Goal: Information Seeking & Learning: Understand process/instructions

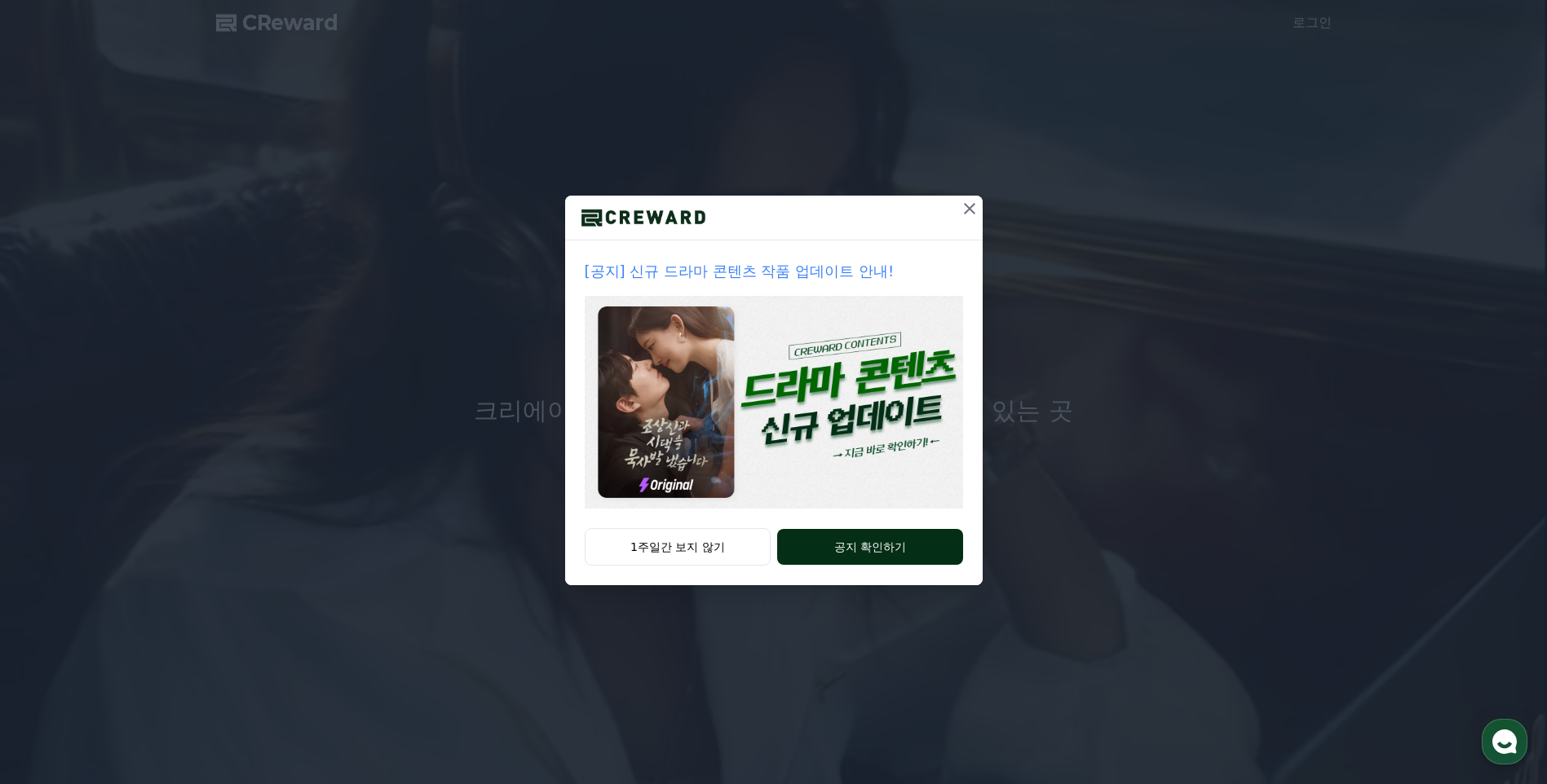
click at [832, 550] on button "공지 확인하기" at bounding box center [868, 547] width 185 height 36
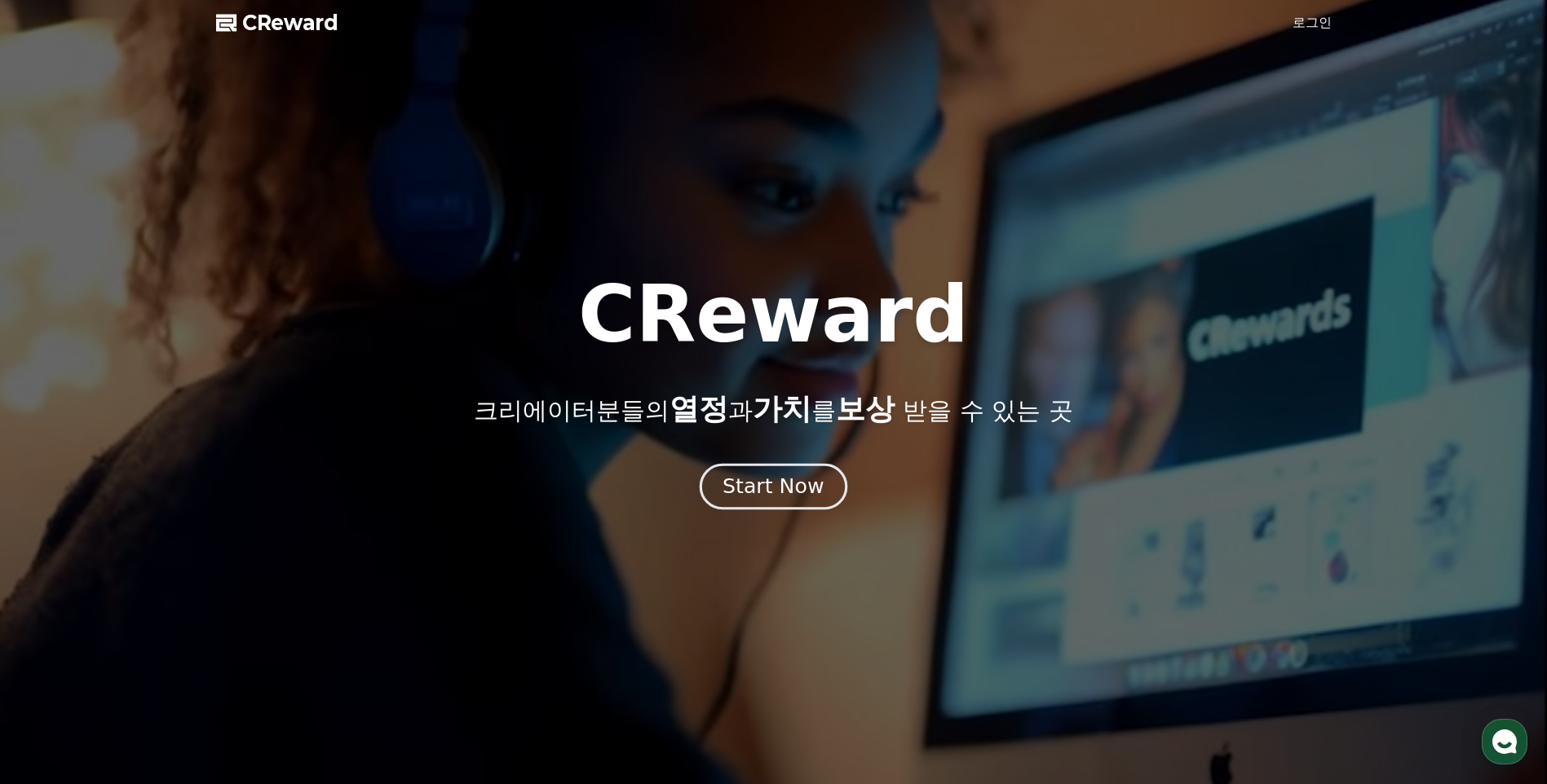
click at [787, 490] on div "Start Now" at bounding box center [773, 487] width 101 height 28
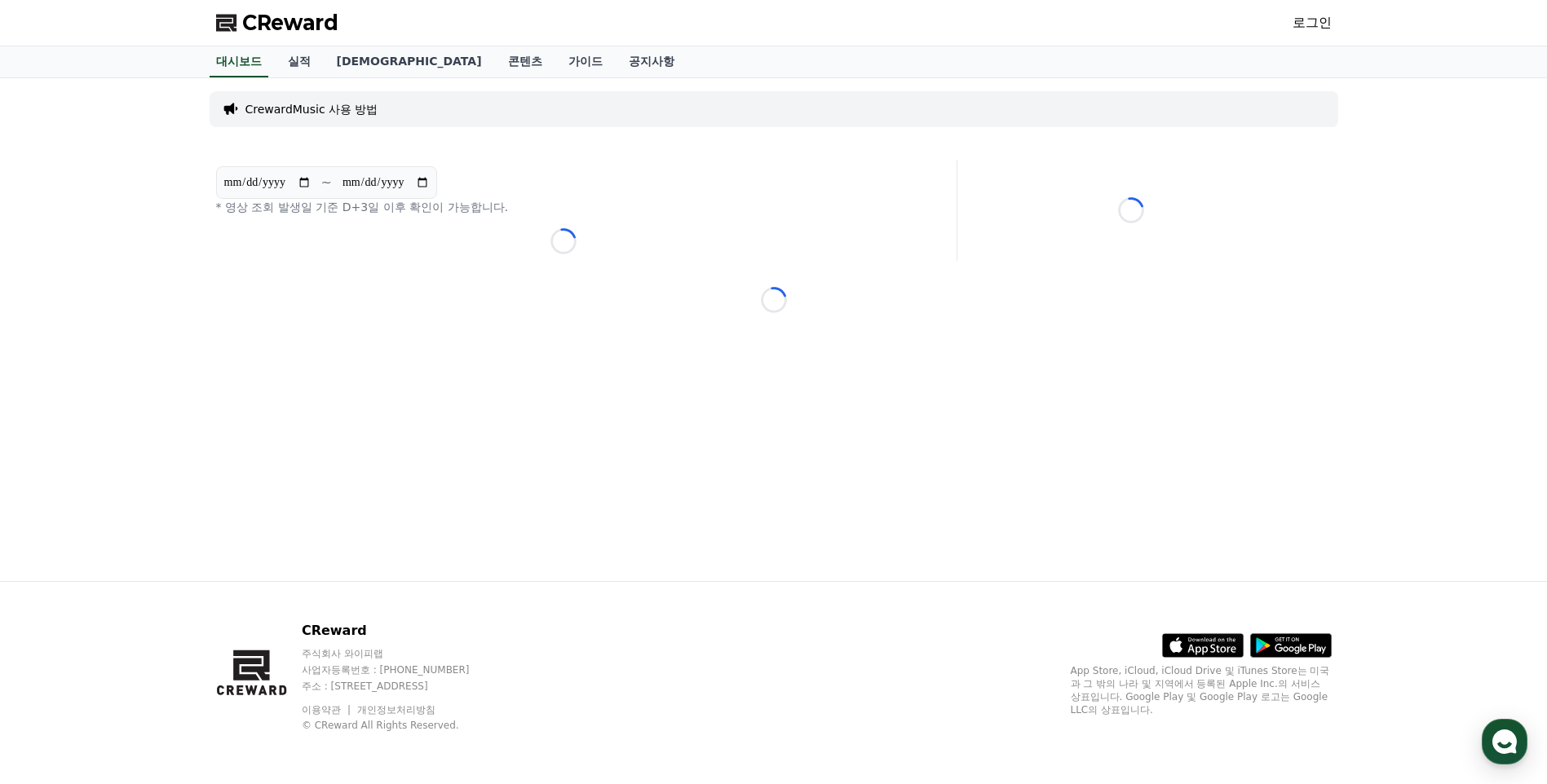
click at [1307, 26] on link "로그인" at bounding box center [1312, 23] width 40 height 20
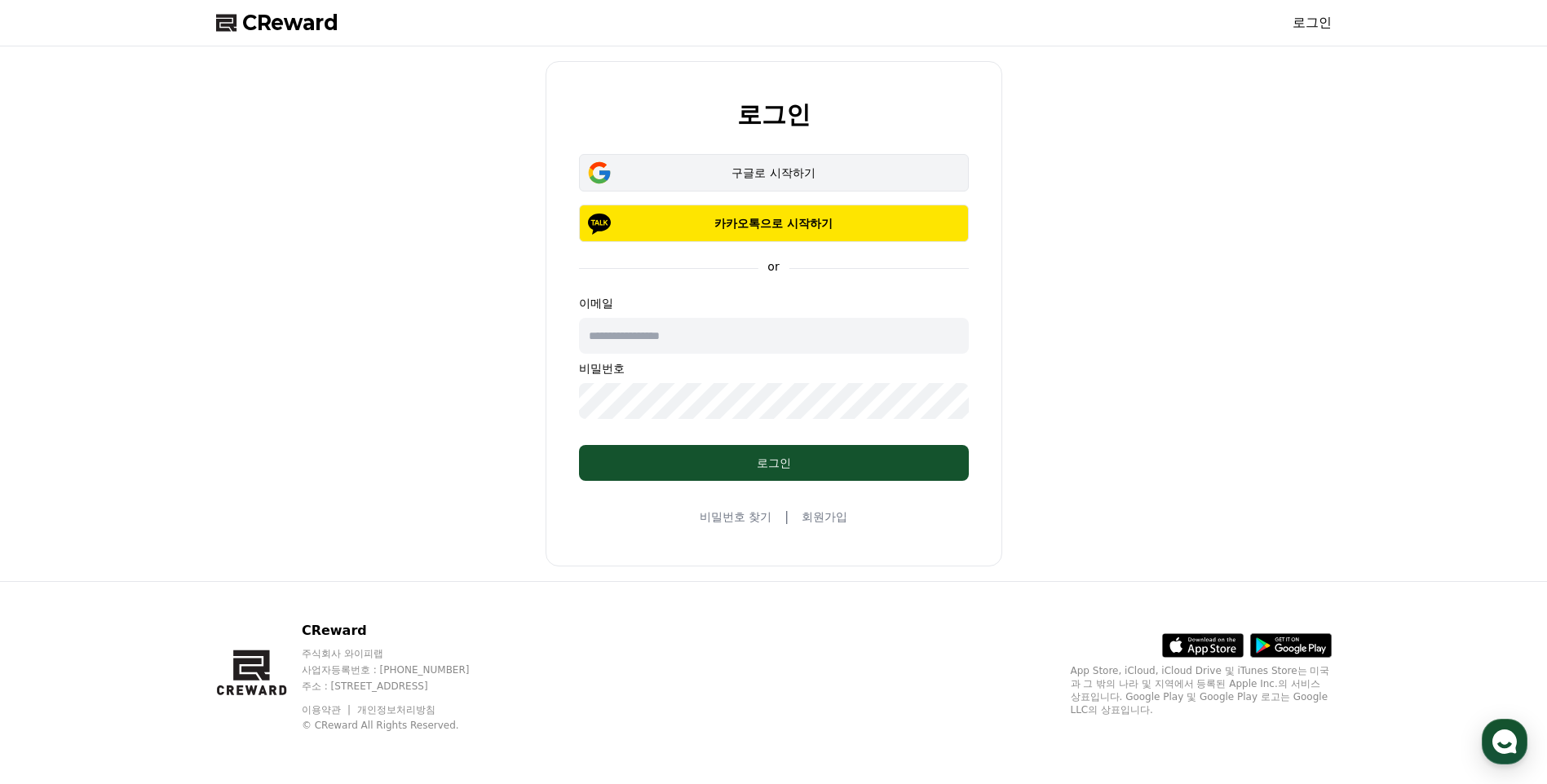
click at [776, 180] on div "구글로 시작하기" at bounding box center [774, 173] width 343 height 17
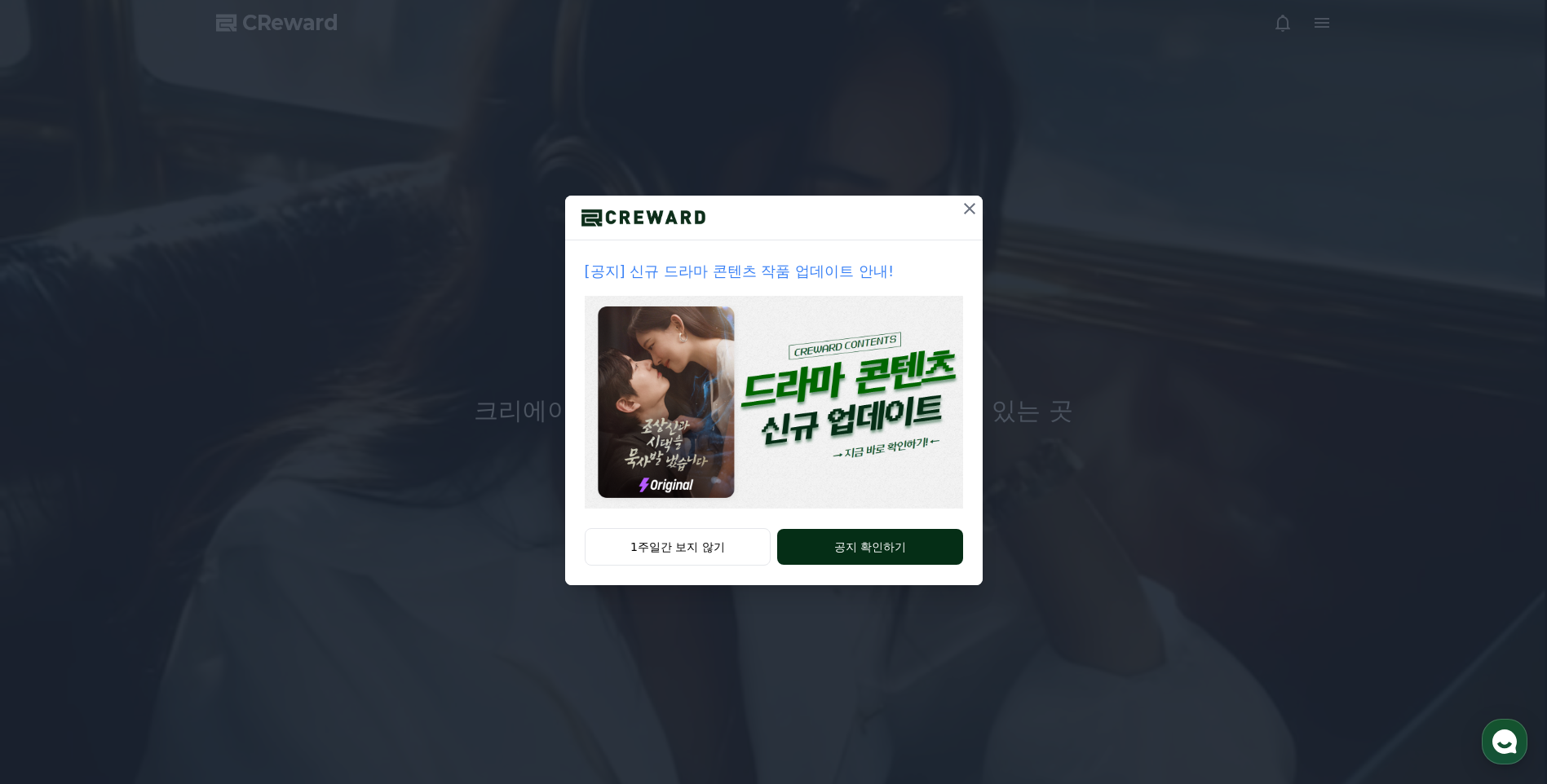
click at [790, 547] on button "공지 확인하기" at bounding box center [868, 547] width 185 height 36
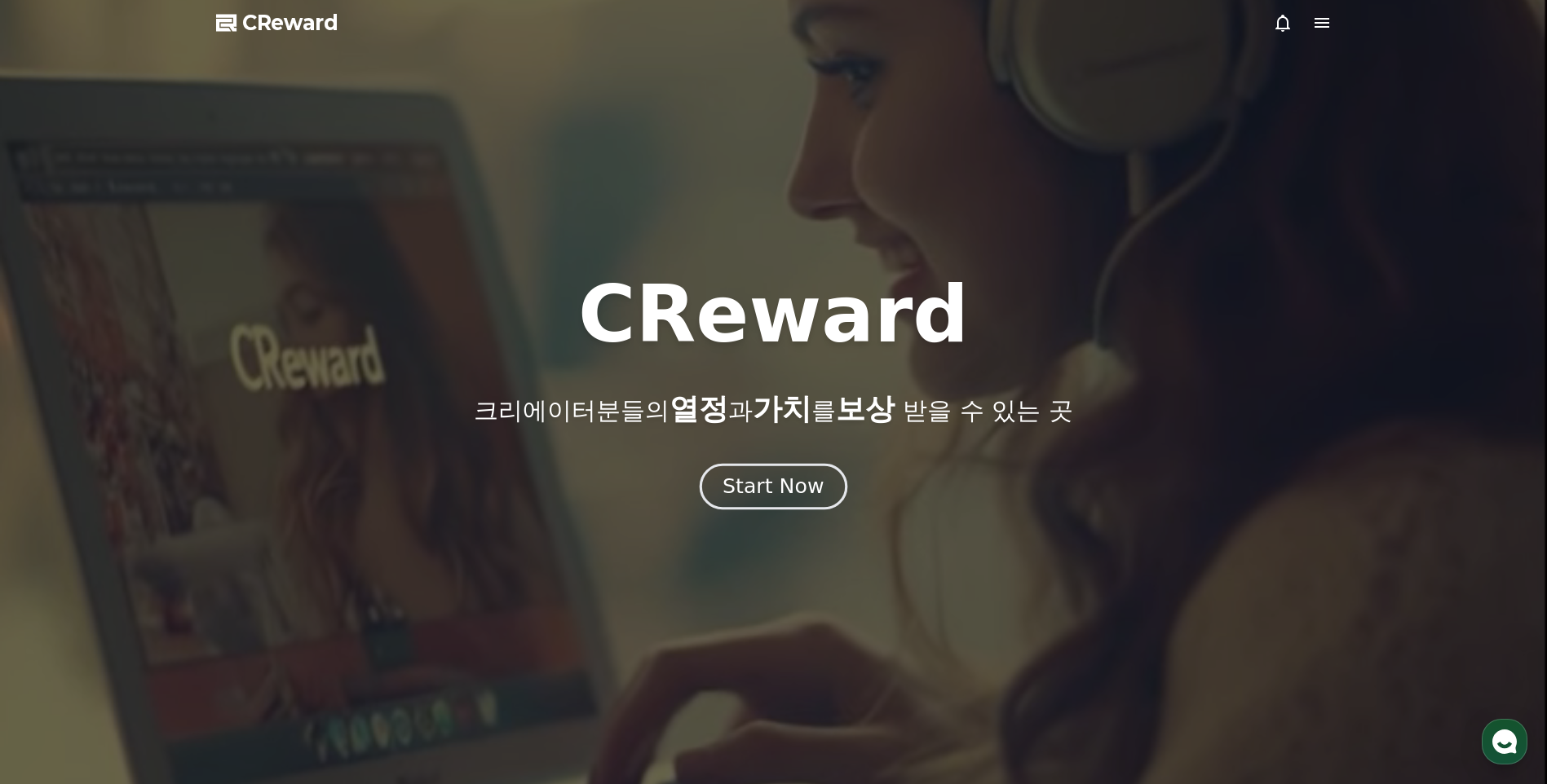
click at [780, 483] on div "Start Now" at bounding box center [773, 487] width 101 height 28
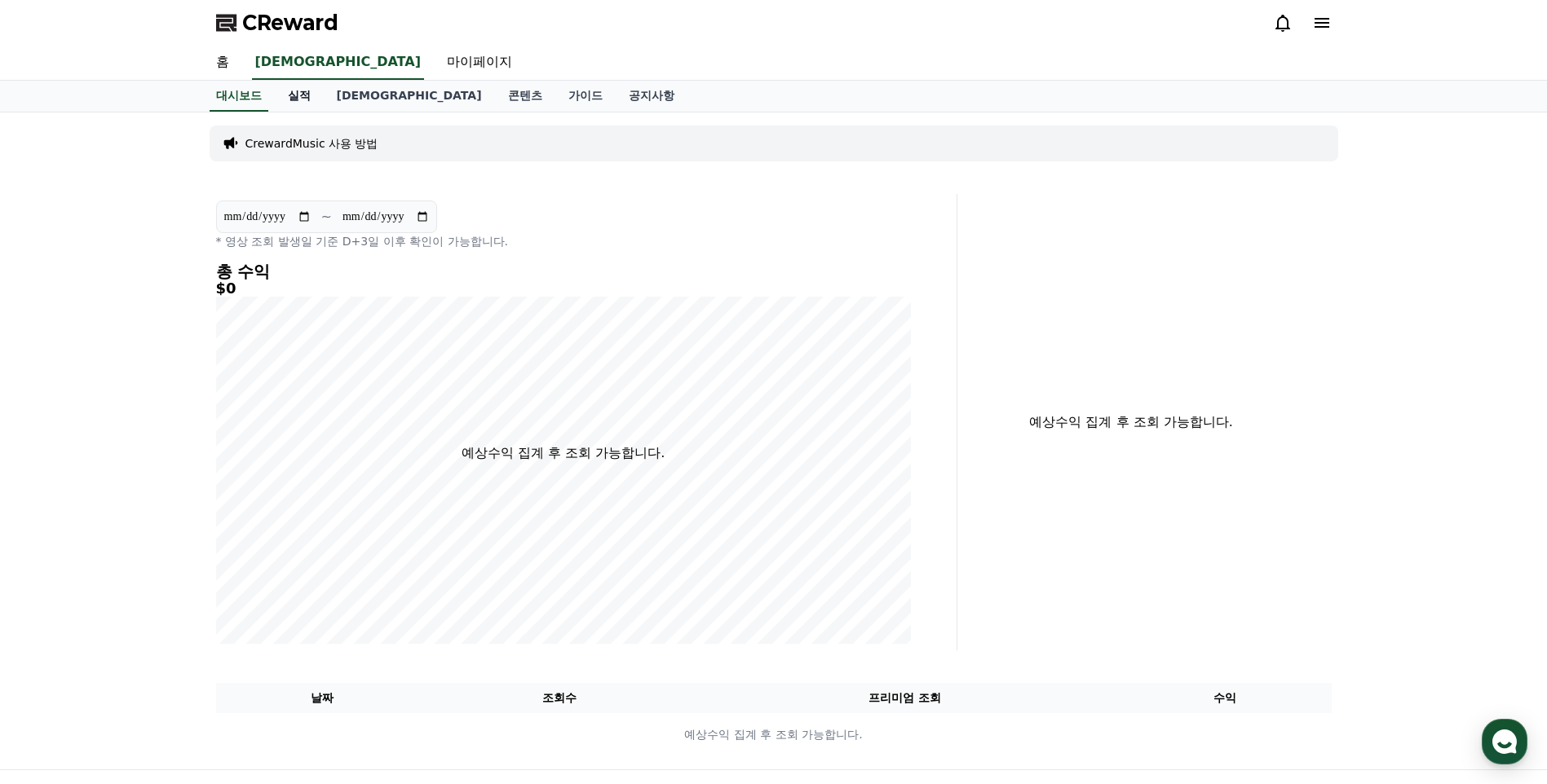
click at [298, 96] on link "실적" at bounding box center [299, 96] width 49 height 31
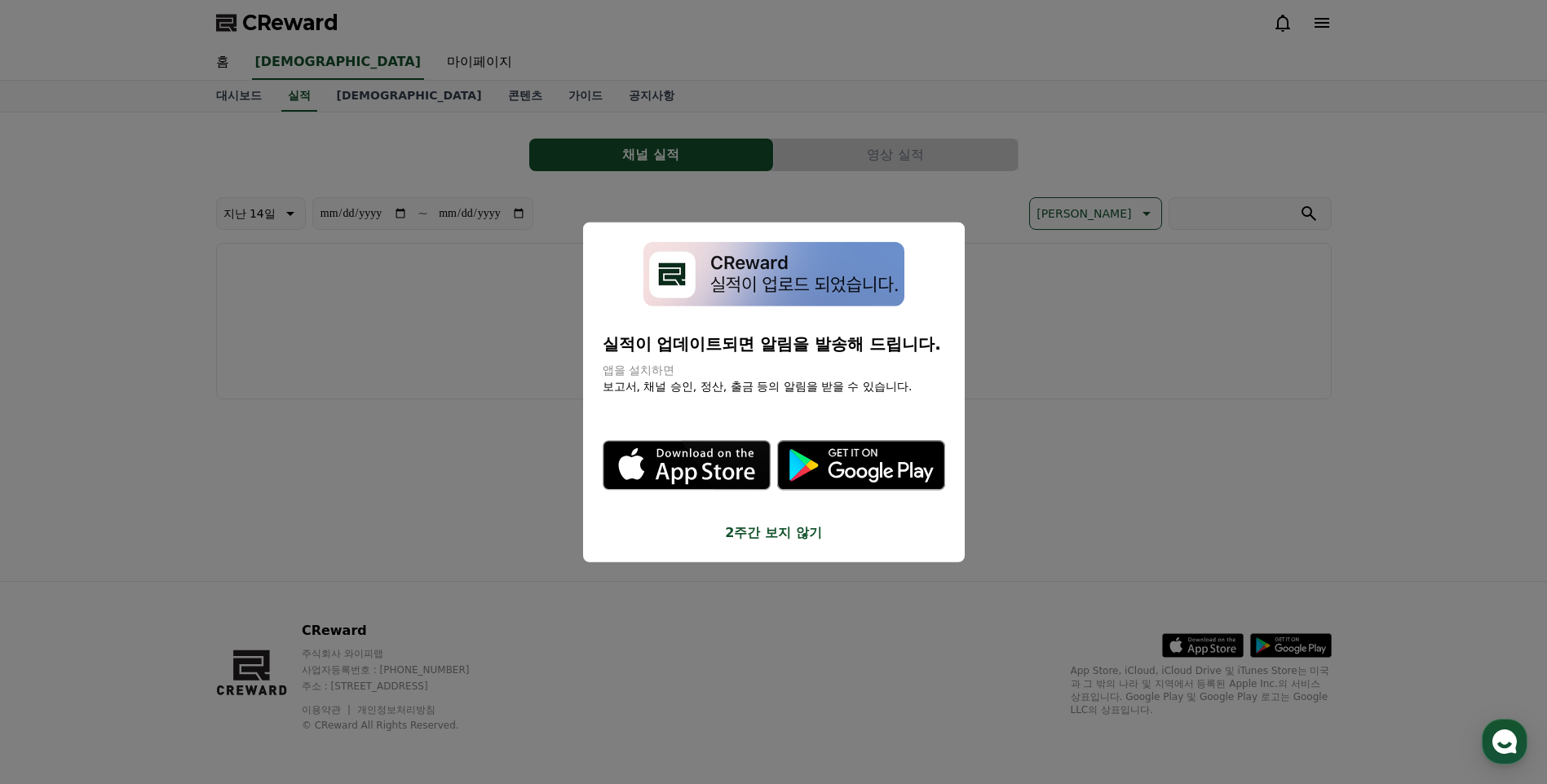
click at [338, 96] on button "close modal" at bounding box center [774, 392] width 1547 height 784
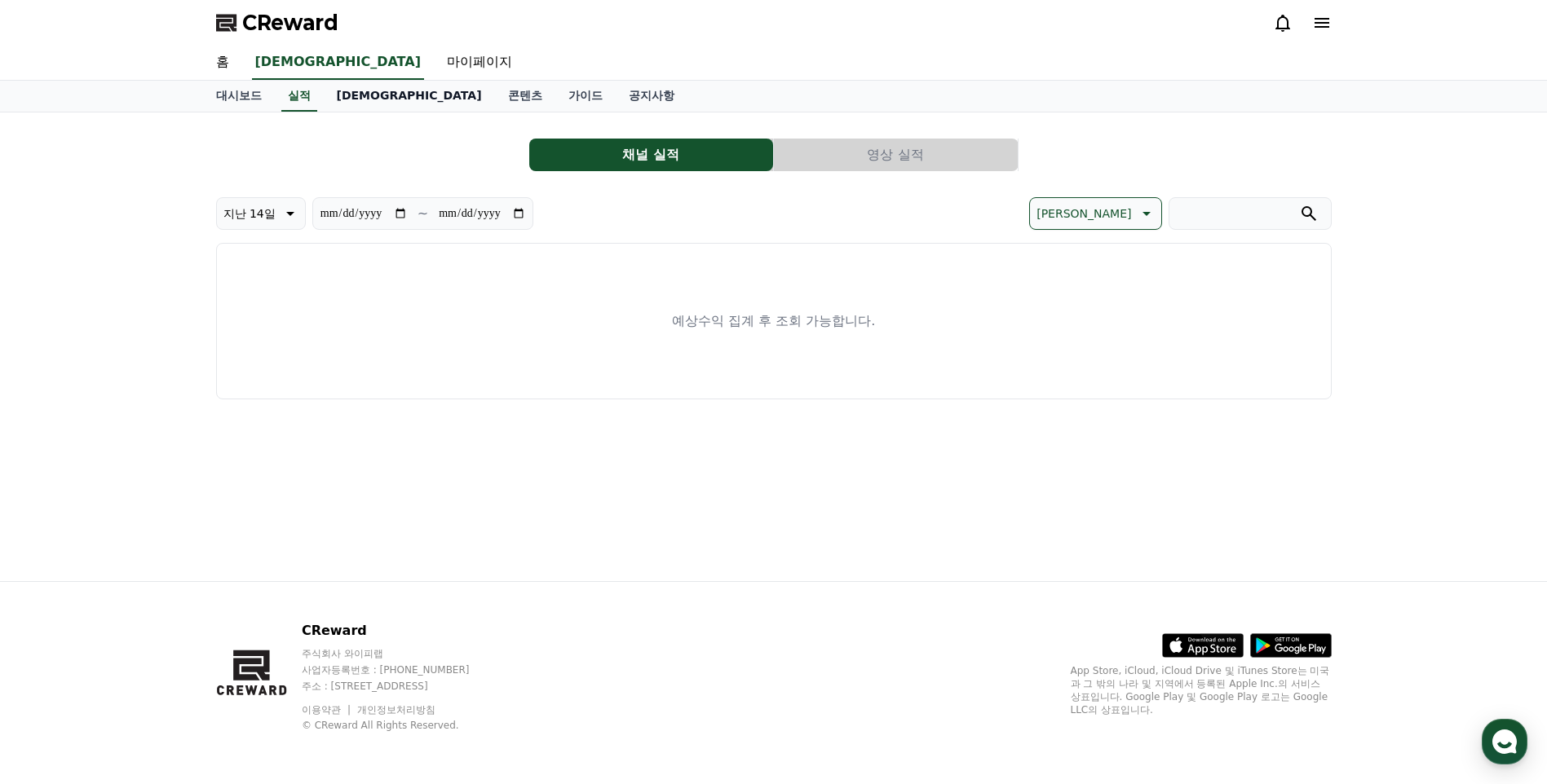
click at [350, 91] on link "[DEMOGRAPHIC_DATA]" at bounding box center [409, 96] width 171 height 31
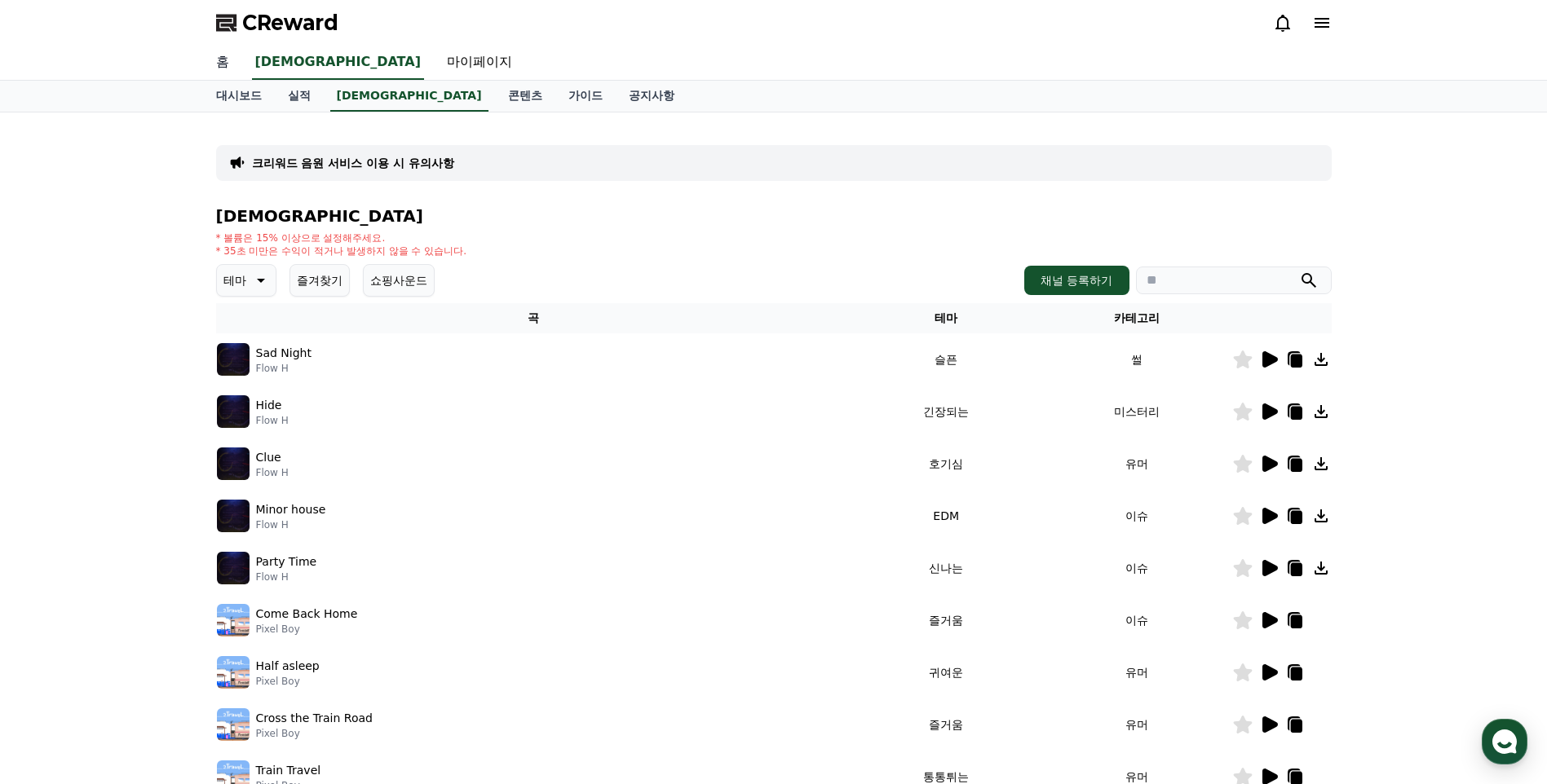
click at [231, 65] on link "홈" at bounding box center [222, 62] width 40 height 35
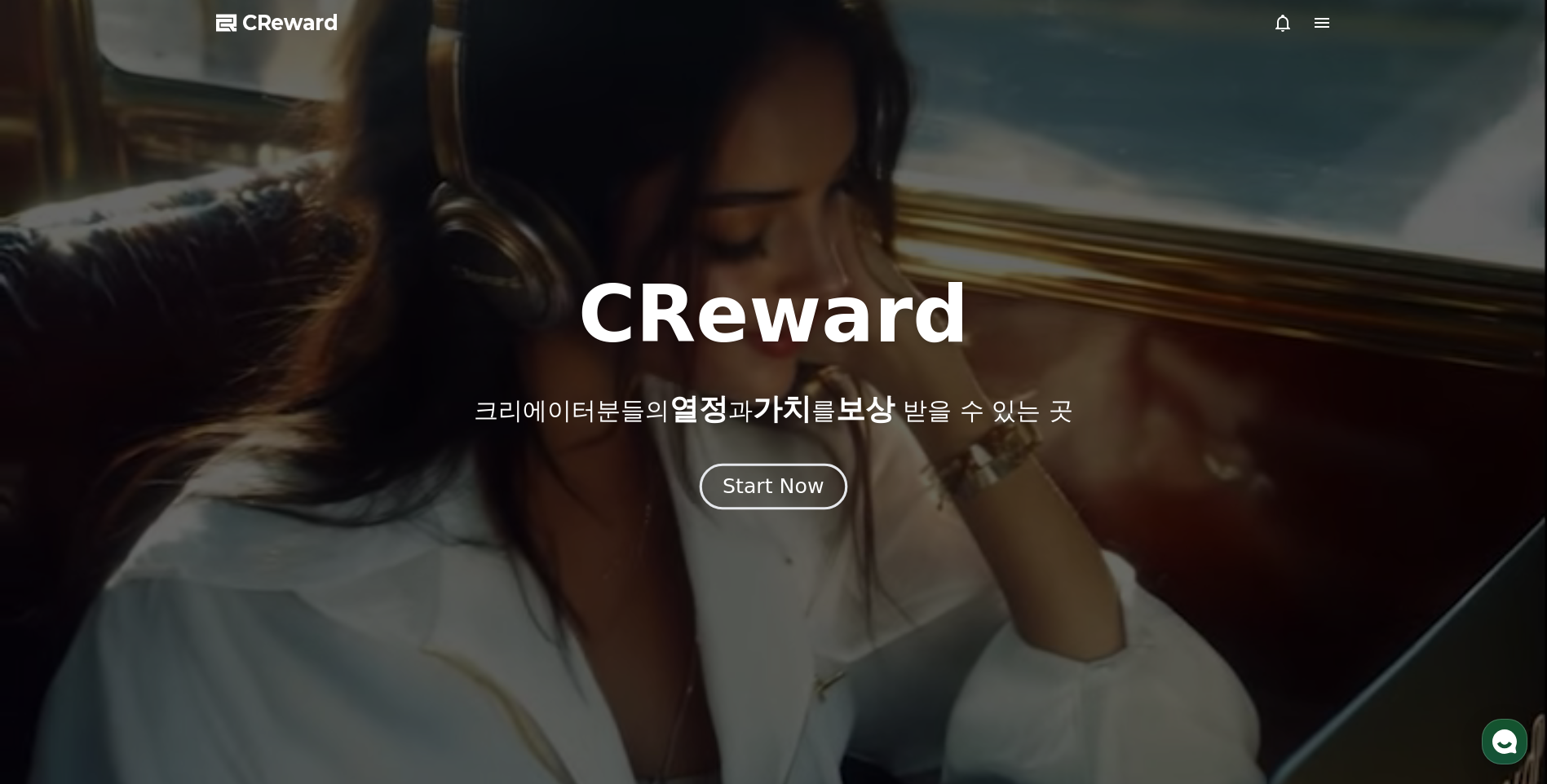
click at [819, 490] on div "Start Now" at bounding box center [773, 487] width 101 height 28
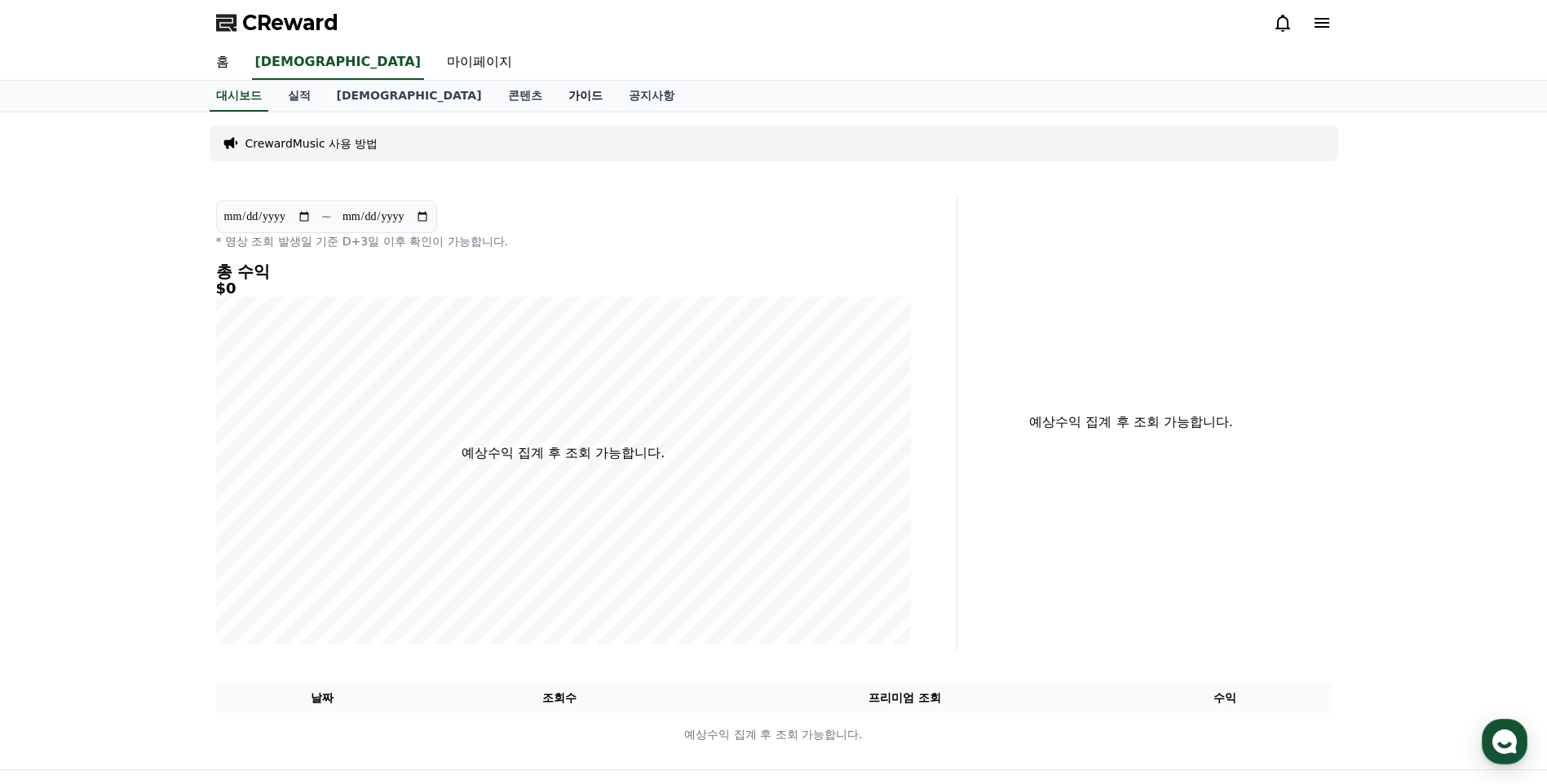
click at [555, 97] on link "가이드" at bounding box center [585, 96] width 60 height 31
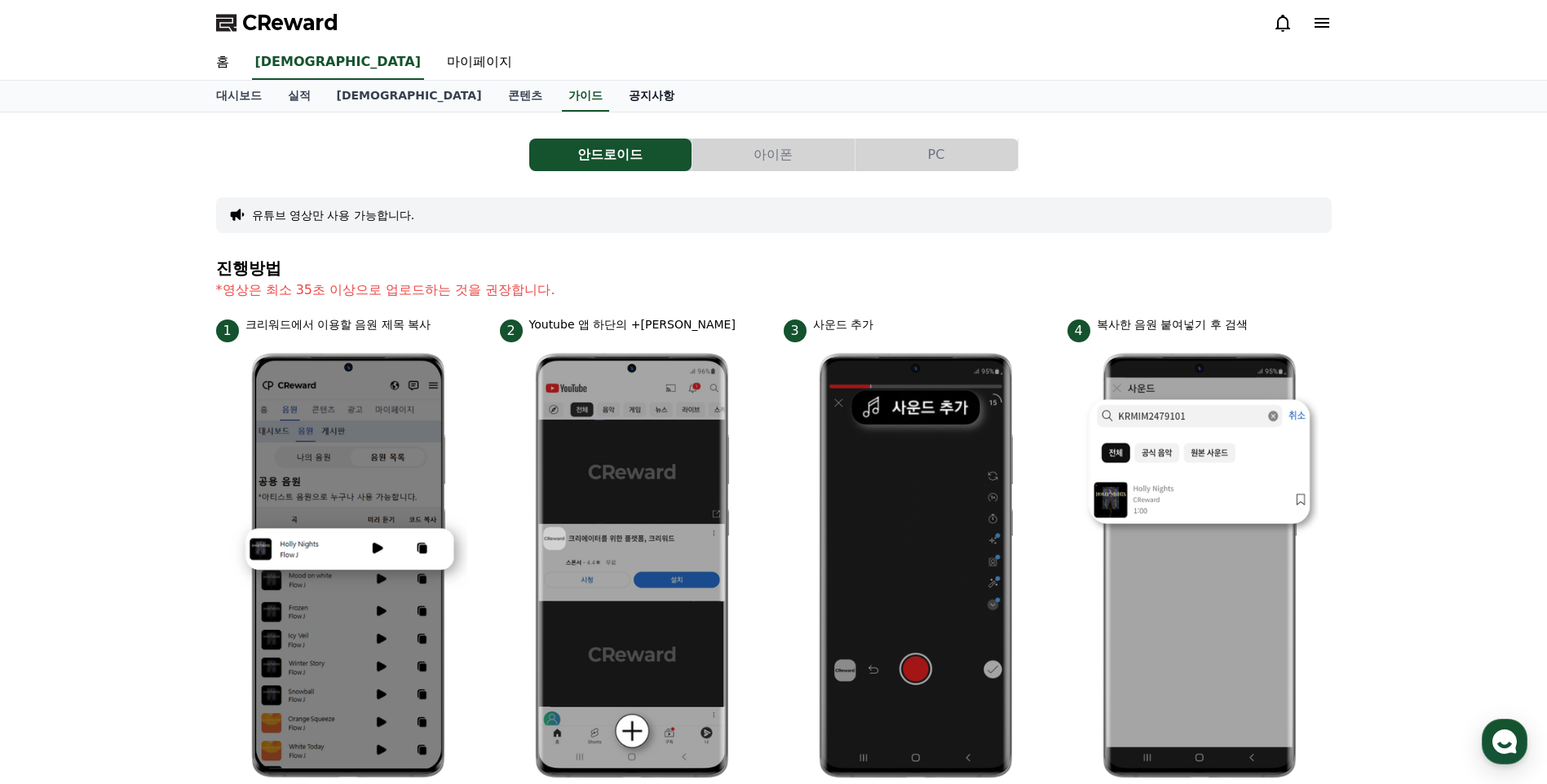
click at [615, 98] on link "공지사항" at bounding box center [651, 96] width 72 height 31
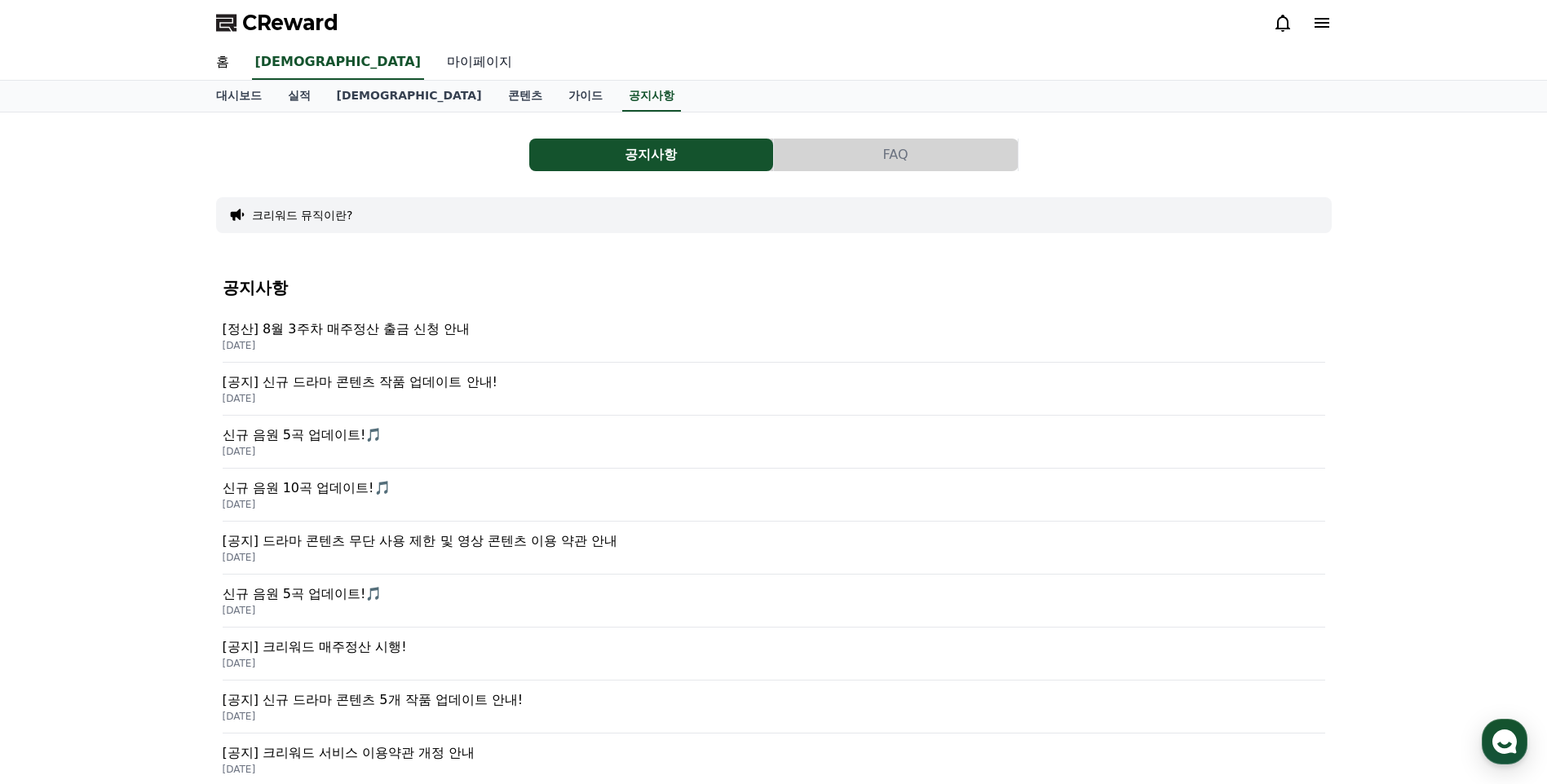
click at [434, 63] on link "마이페이지" at bounding box center [479, 62] width 91 height 35
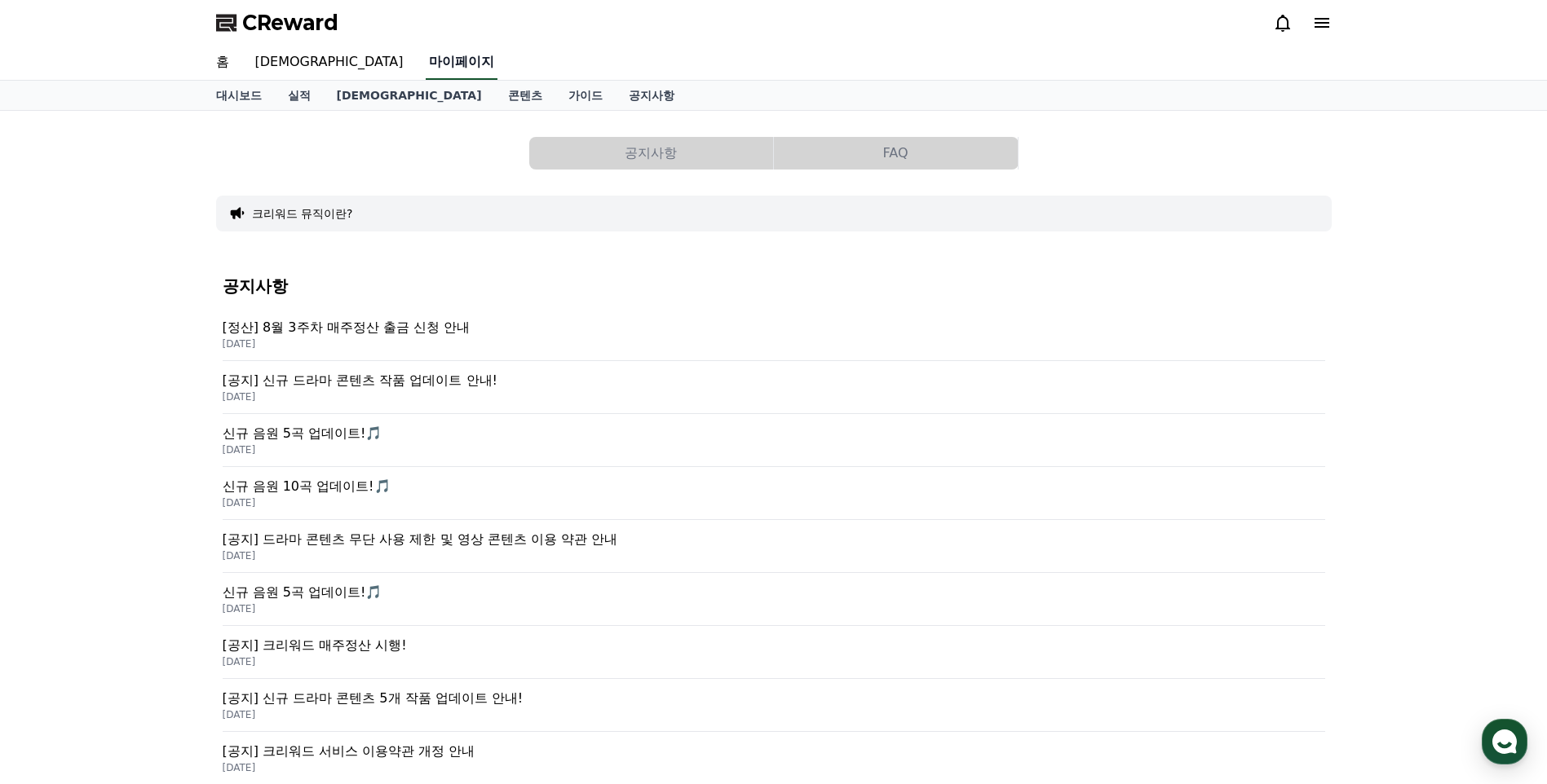
select select "**********"
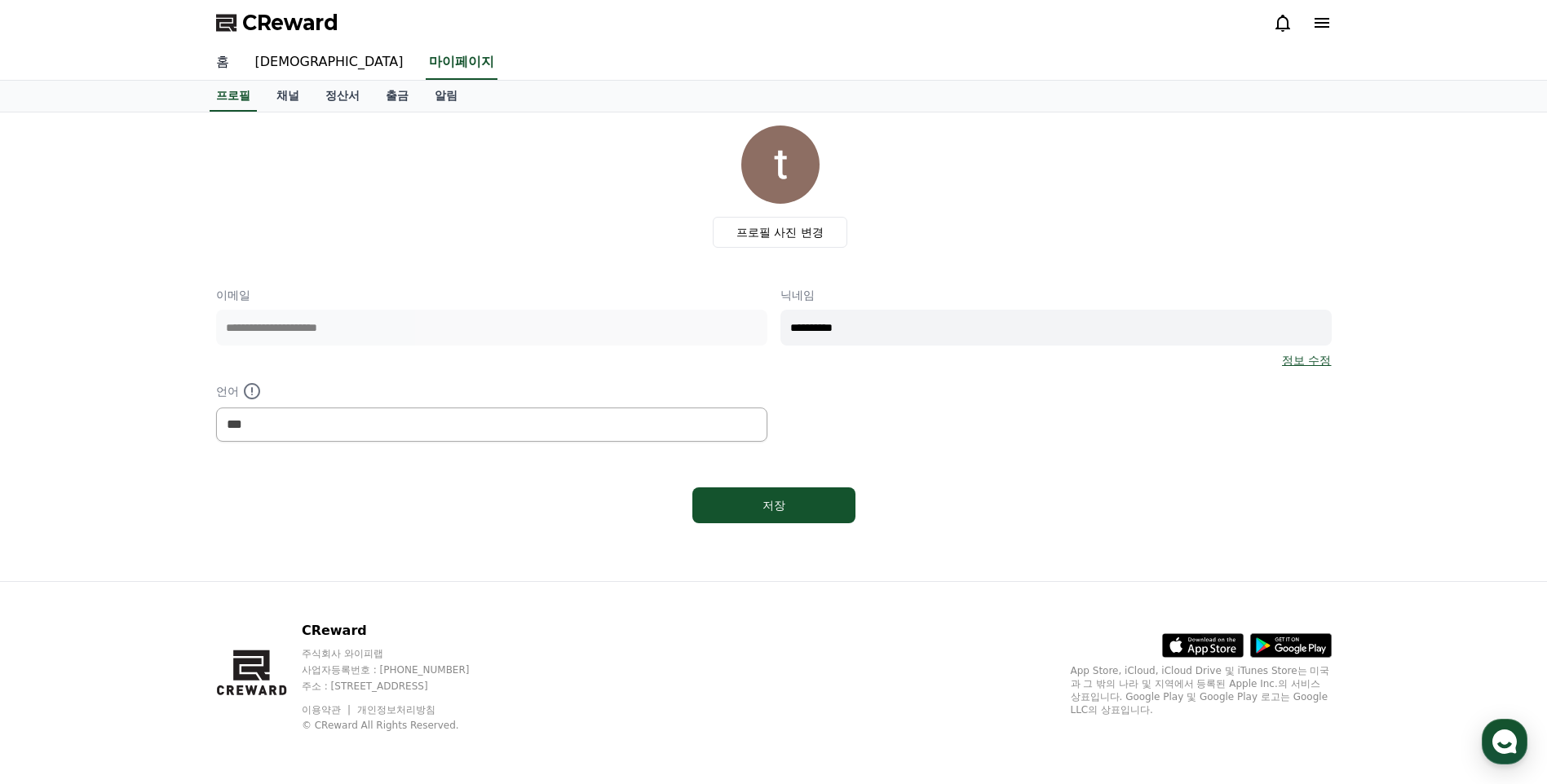
click at [236, 58] on link "홈" at bounding box center [222, 62] width 40 height 35
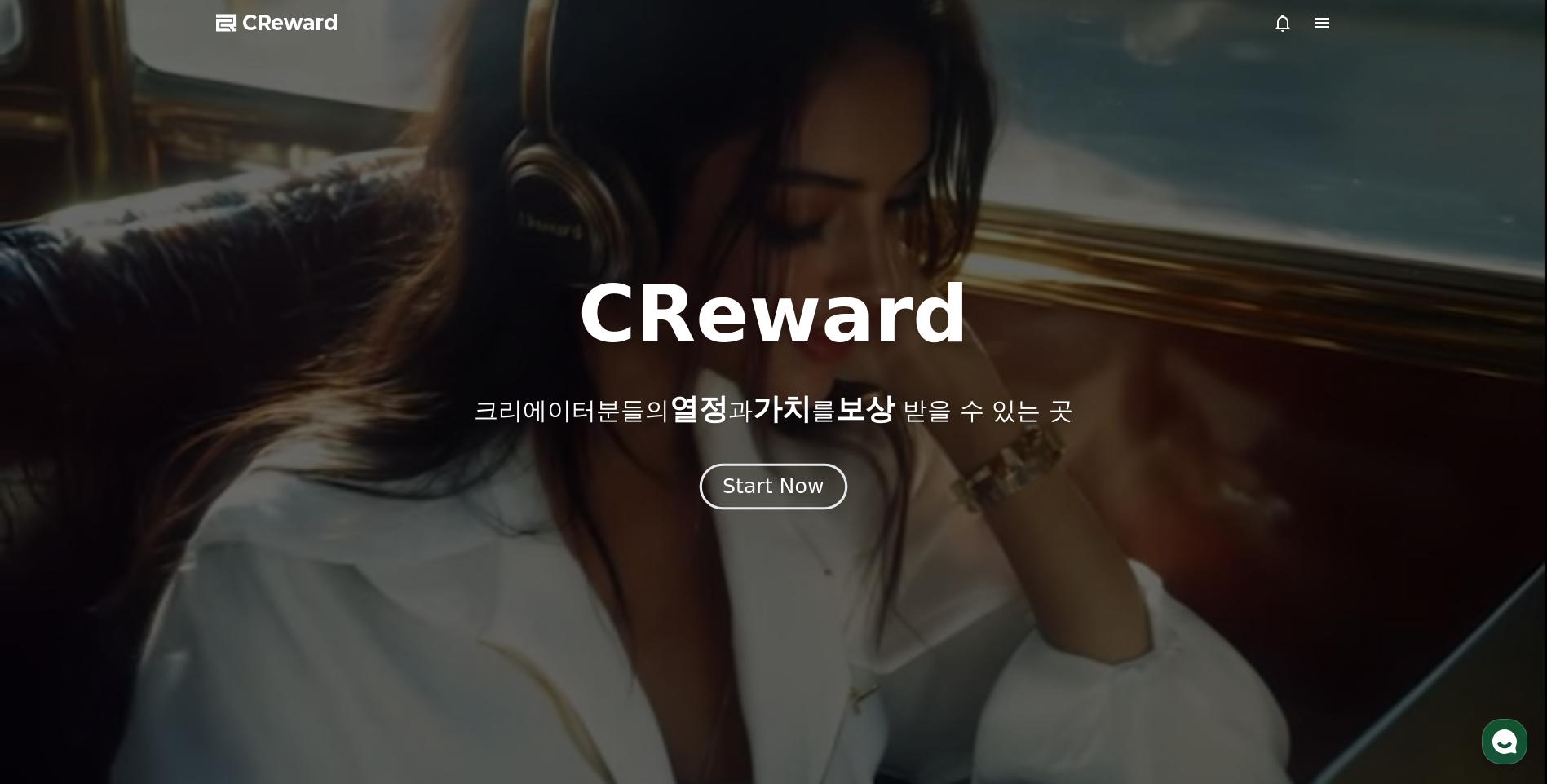
click at [724, 505] on button "Start Now" at bounding box center [773, 487] width 147 height 46
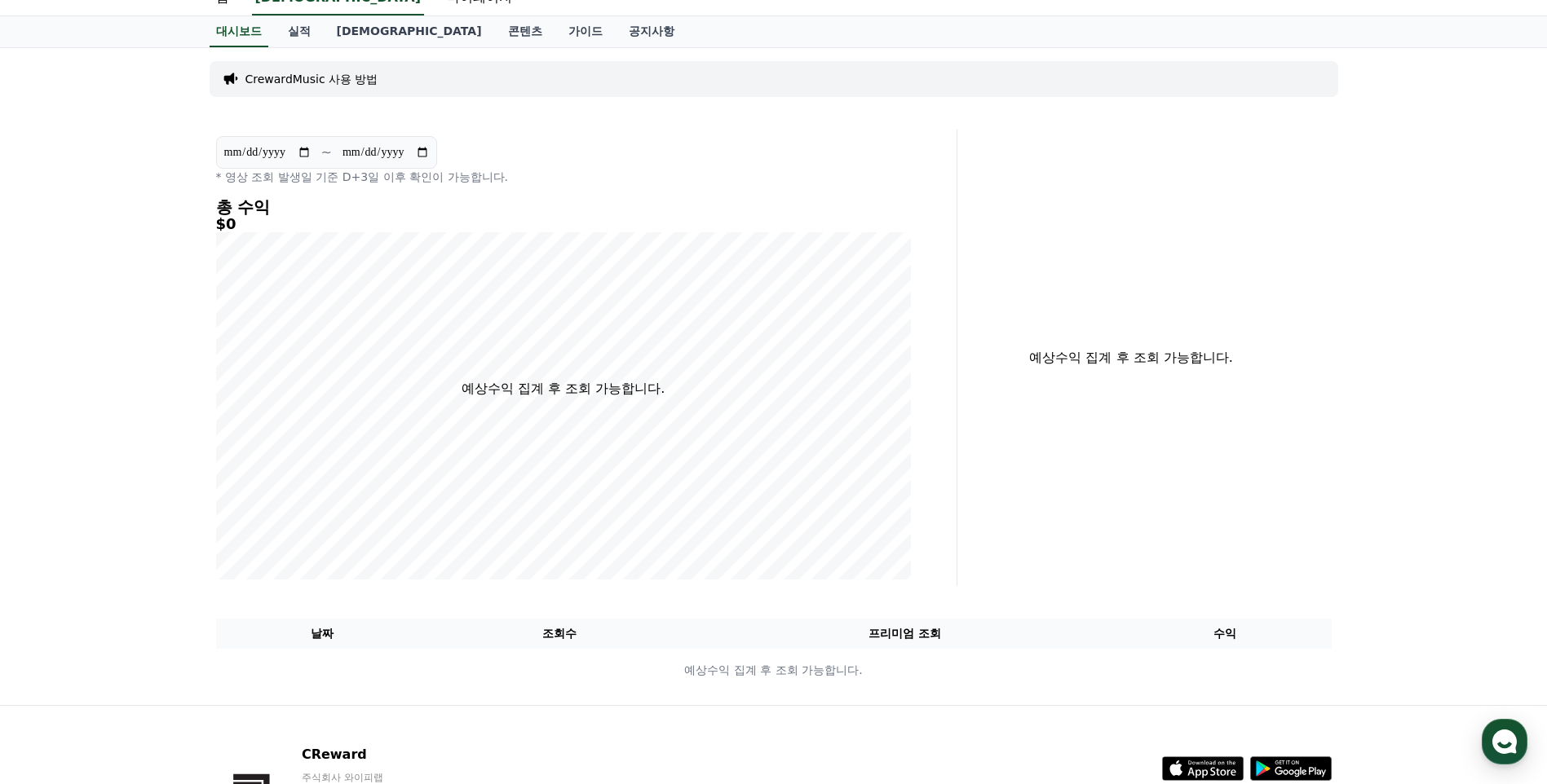
scroll to position [26, 0]
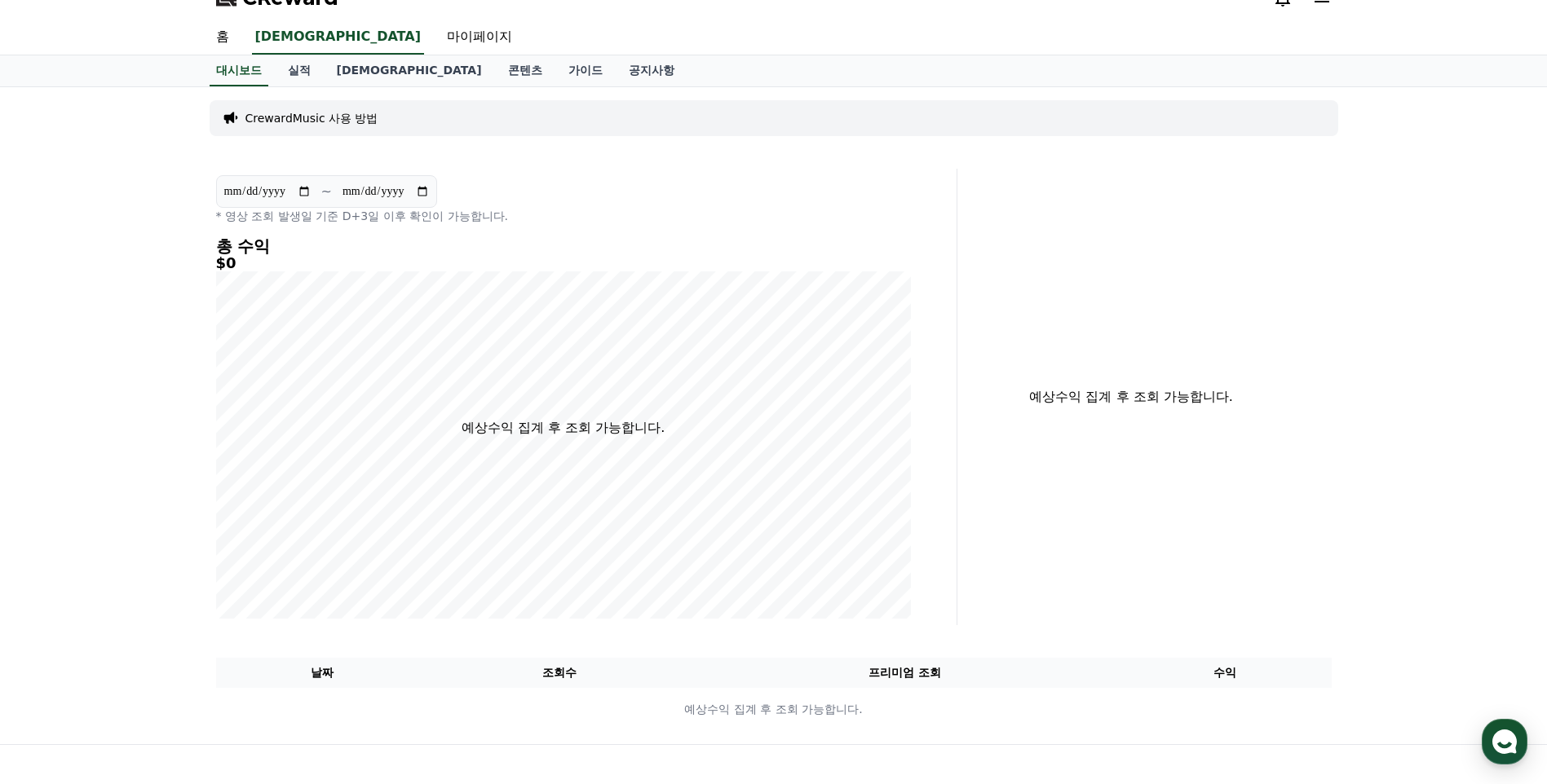
click at [325, 108] on div "CrewardMusic 사용 방법" at bounding box center [774, 118] width 1128 height 36
click at [334, 115] on p "CrewardMusic 사용 방법" at bounding box center [311, 118] width 133 height 17
